Goal: Check status: Verify the current state of an ongoing process or item

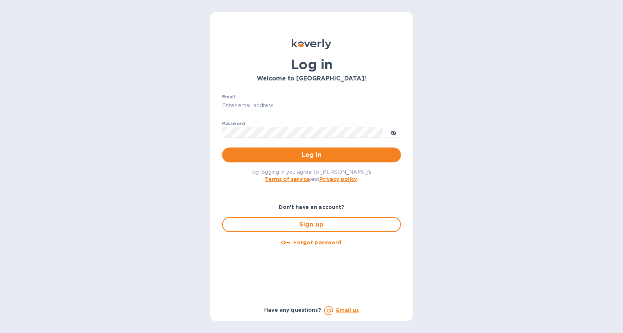
type input "[EMAIL_ADDRESS][DOMAIN_NAME]"
click at [390, 134] on button "toggle password visibility" at bounding box center [393, 132] width 15 height 15
click at [350, 161] on button "Log in" at bounding box center [311, 155] width 179 height 15
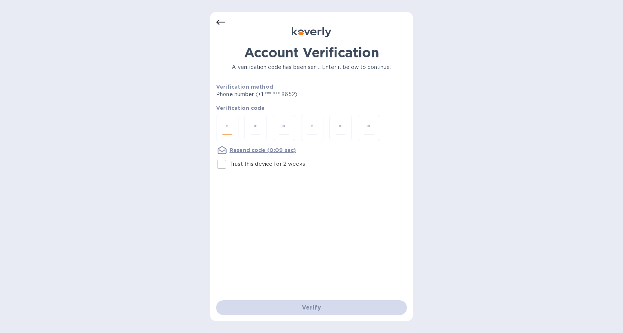
click at [229, 127] on input "number" at bounding box center [227, 128] width 10 height 14
type input "6"
type input "2"
type input "7"
type input "3"
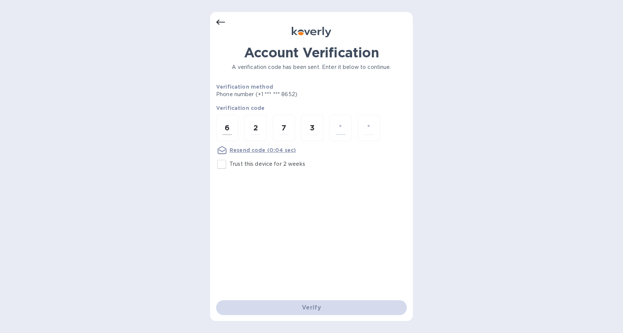
type input "2"
type input "5"
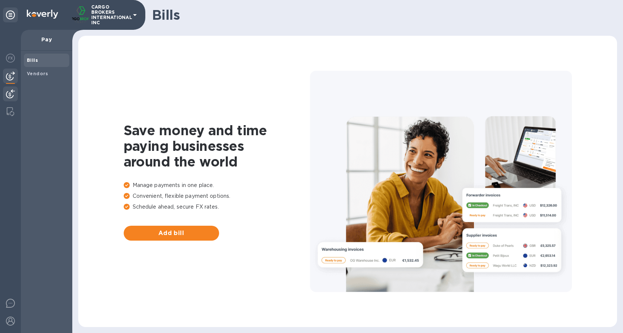
click at [15, 95] on img at bounding box center [10, 93] width 9 height 9
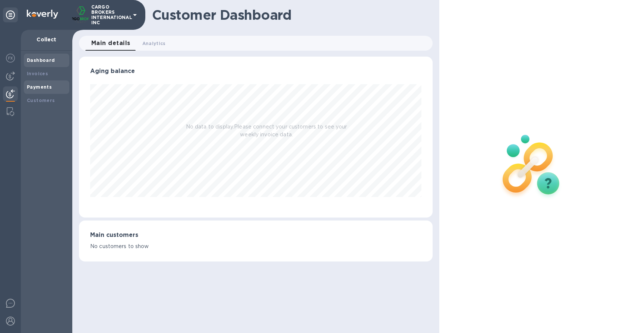
scroll to position [161, 354]
click at [35, 87] on b "Payments" at bounding box center [39, 87] width 25 height 6
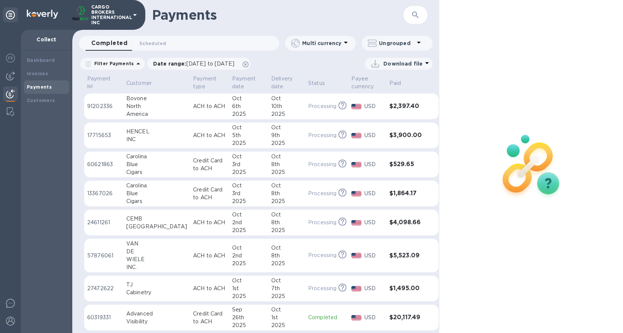
click at [143, 243] on div "VAN" at bounding box center [156, 244] width 61 height 8
